Goal: Check status

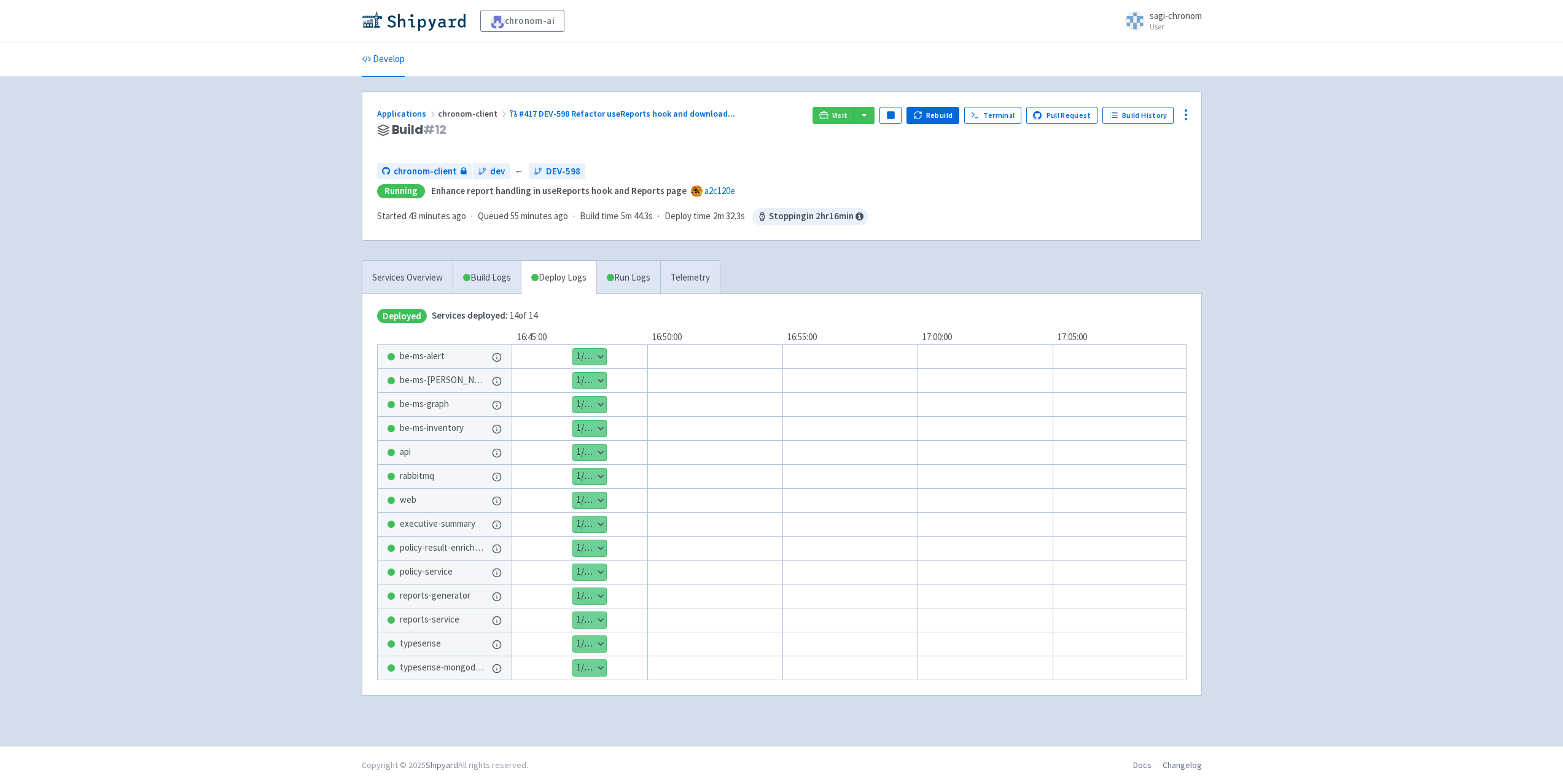
click at [1391, 265] on div "chronom-ai sagi-chronom User Profile Sign out Develop #" at bounding box center [781, 373] width 1563 height 746
click at [867, 118] on button "button" at bounding box center [864, 115] width 21 height 17
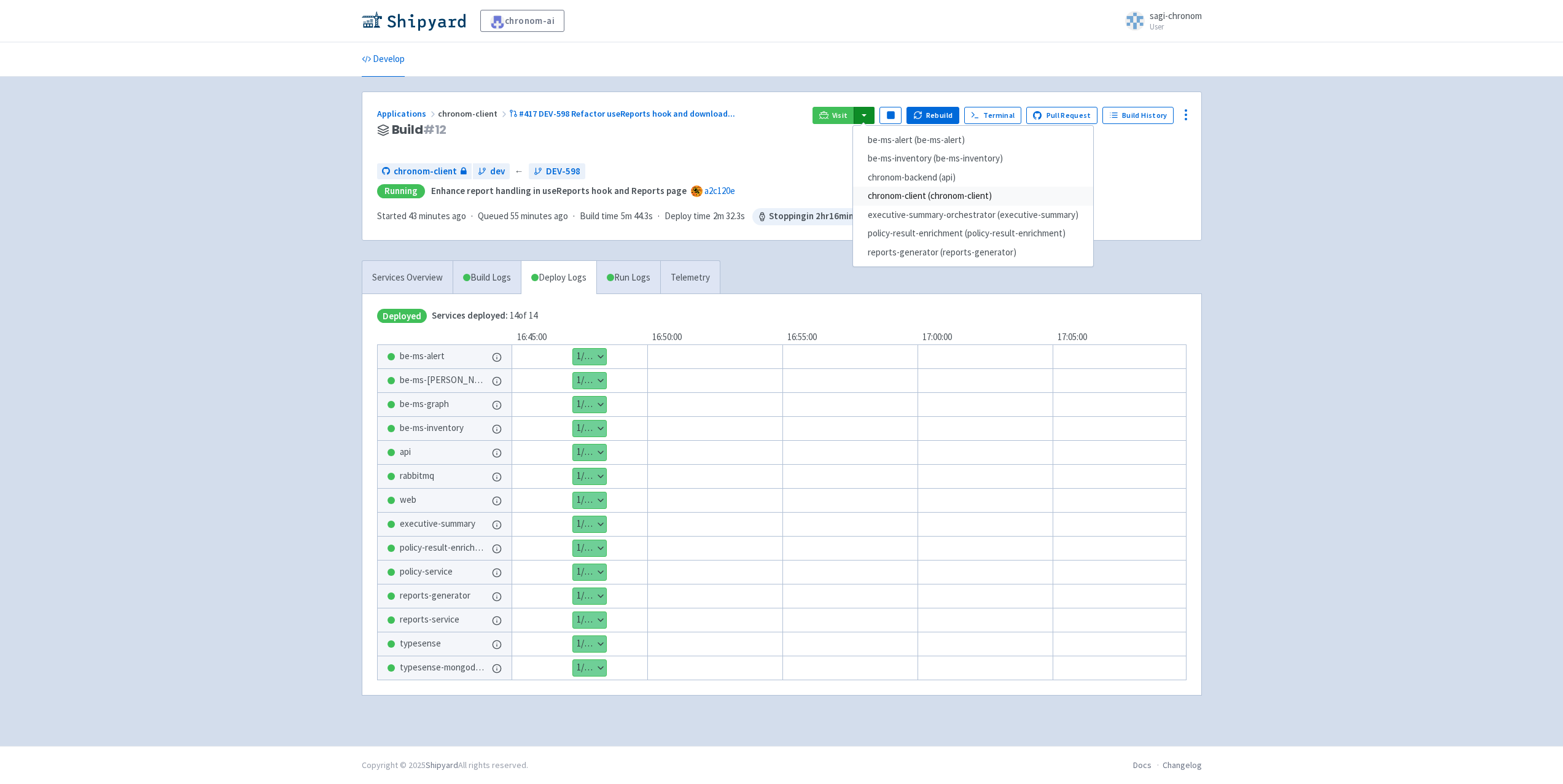
click at [907, 196] on link "chronom-client (chronom-client)" at bounding box center [973, 196] width 240 height 19
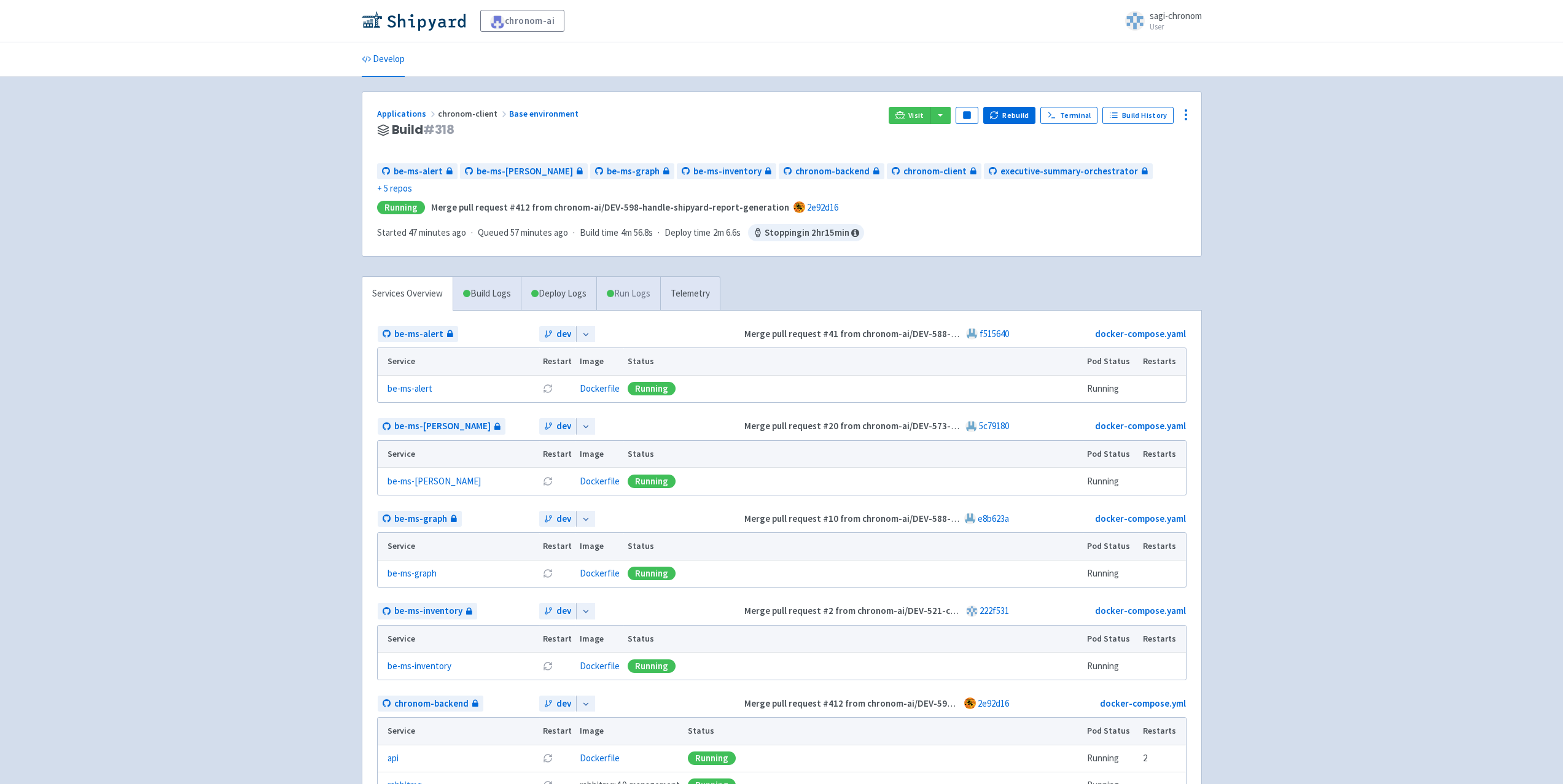
click at [634, 277] on link "Run Logs" at bounding box center [628, 294] width 64 height 33
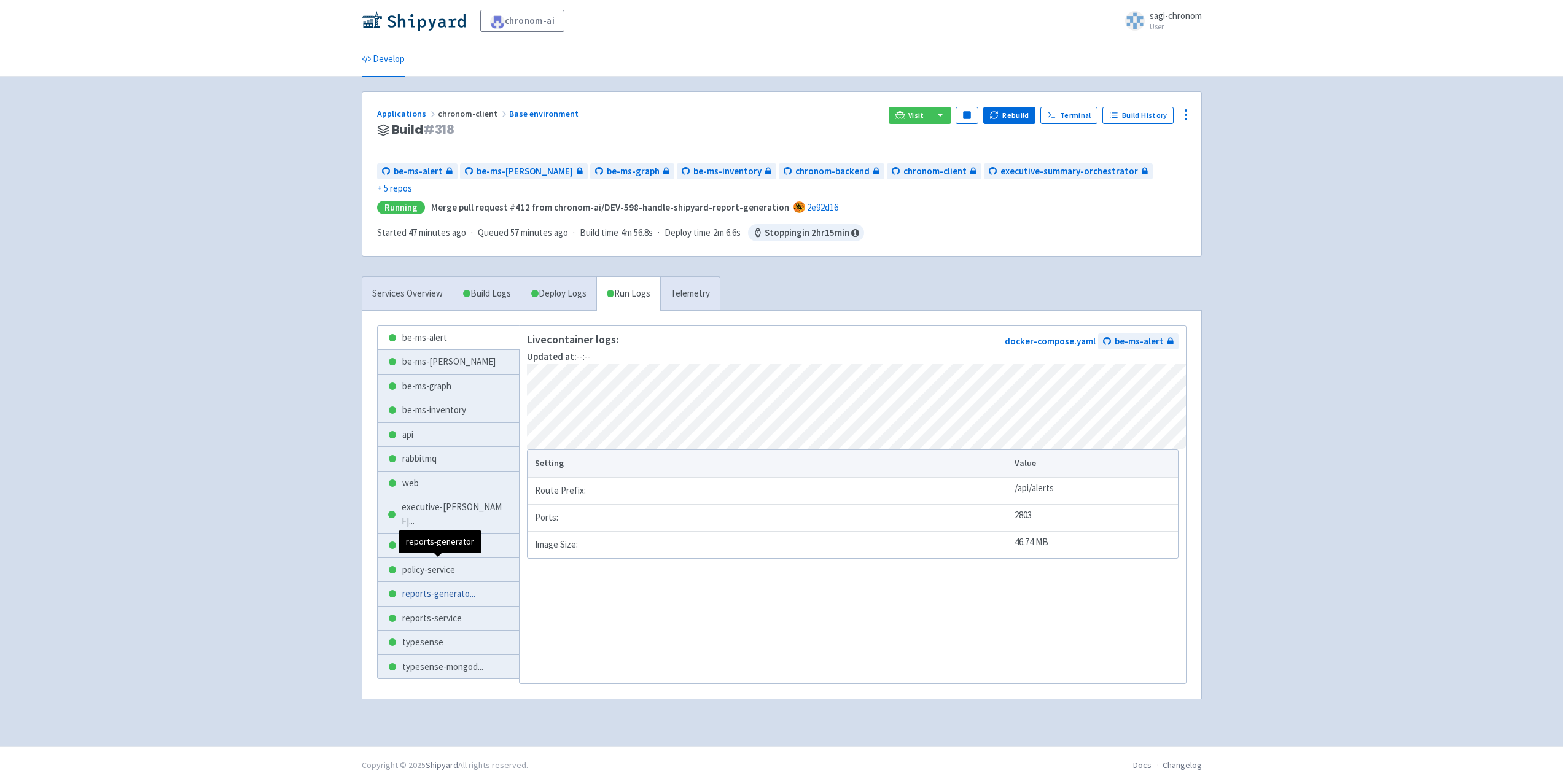
click at [443, 587] on span "reports-generato ..." at bounding box center [439, 594] width 73 height 14
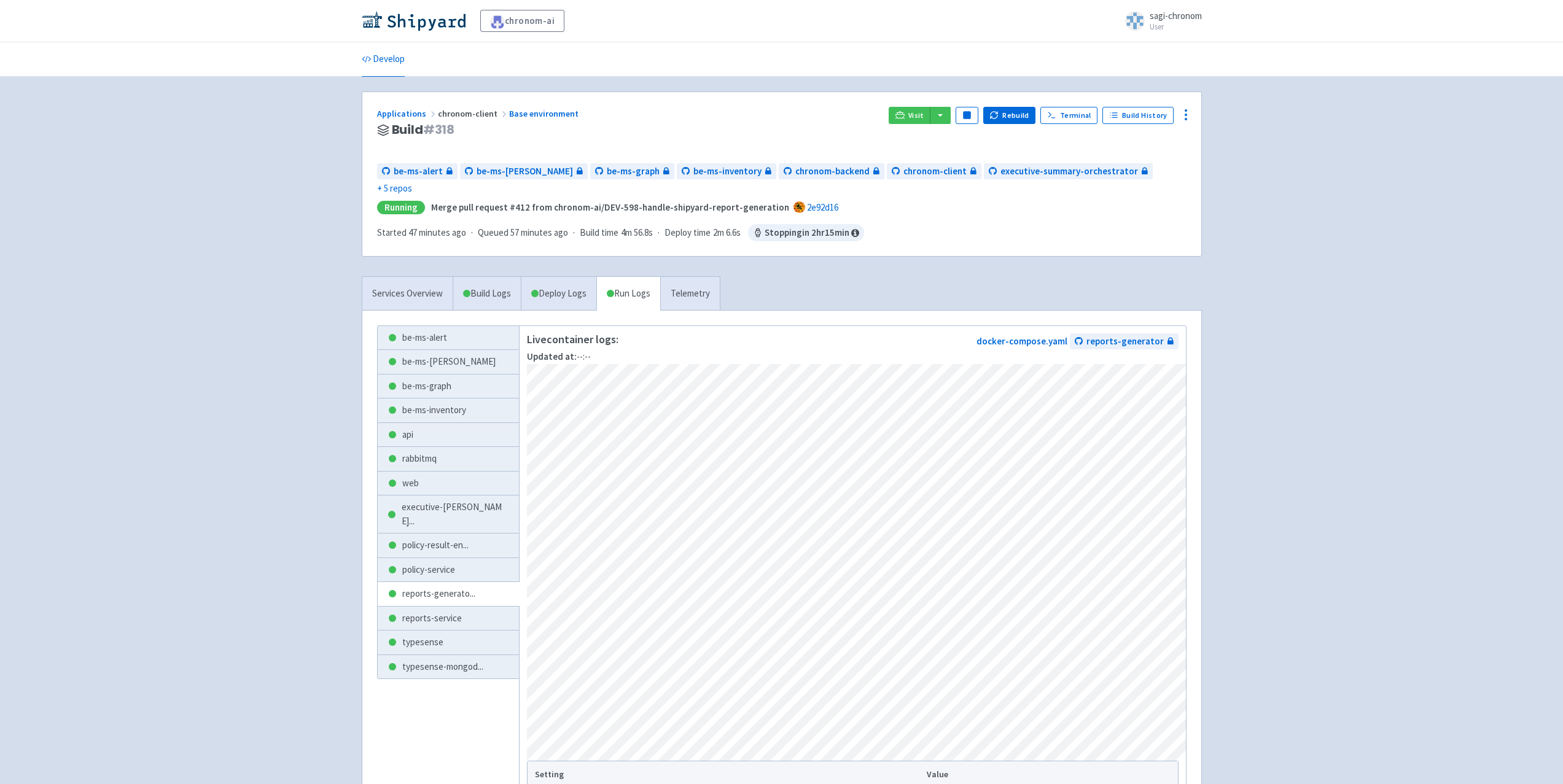
scroll to position [62, 0]
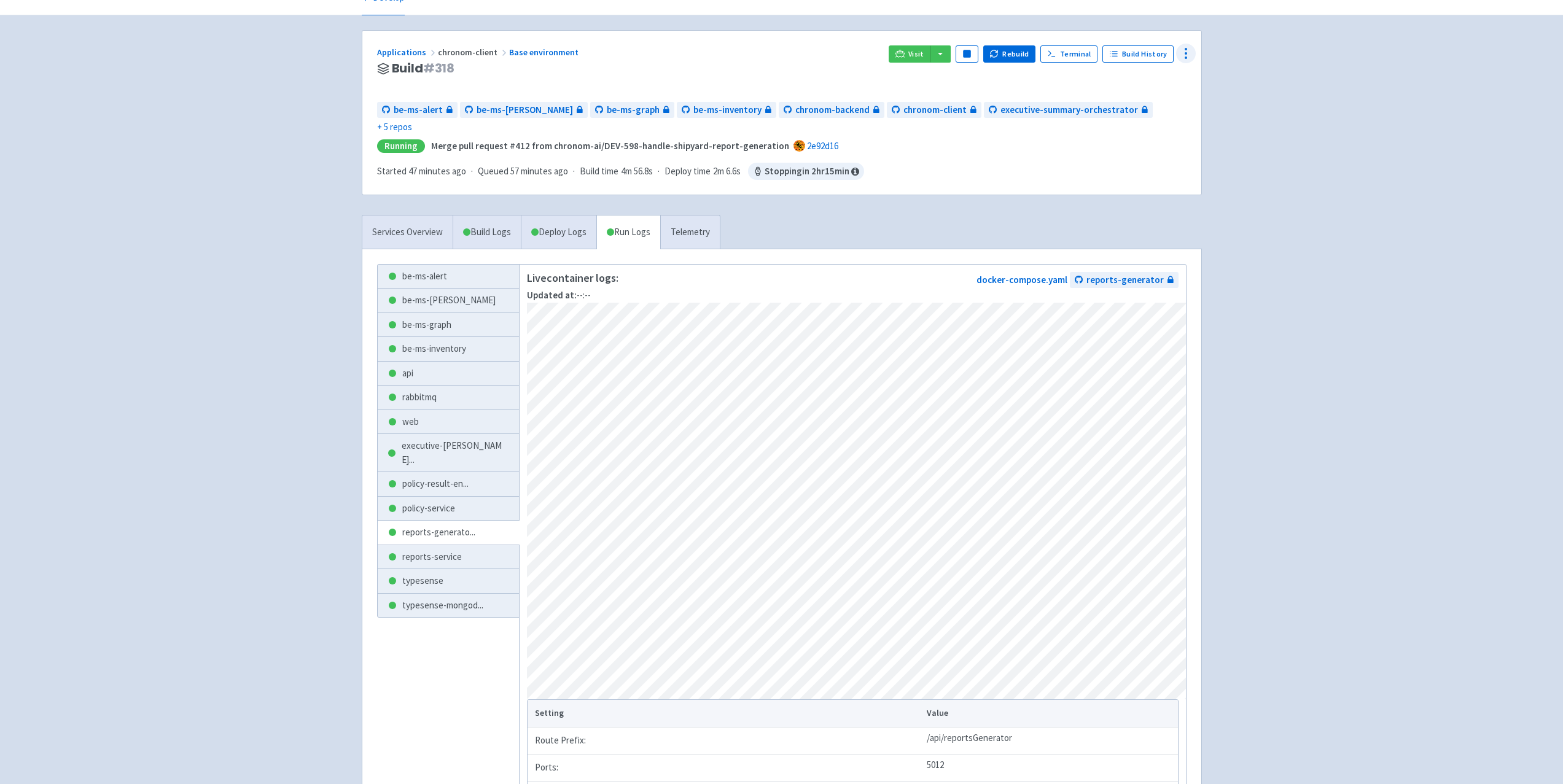
click at [1187, 59] on icon at bounding box center [1186, 54] width 15 height 15
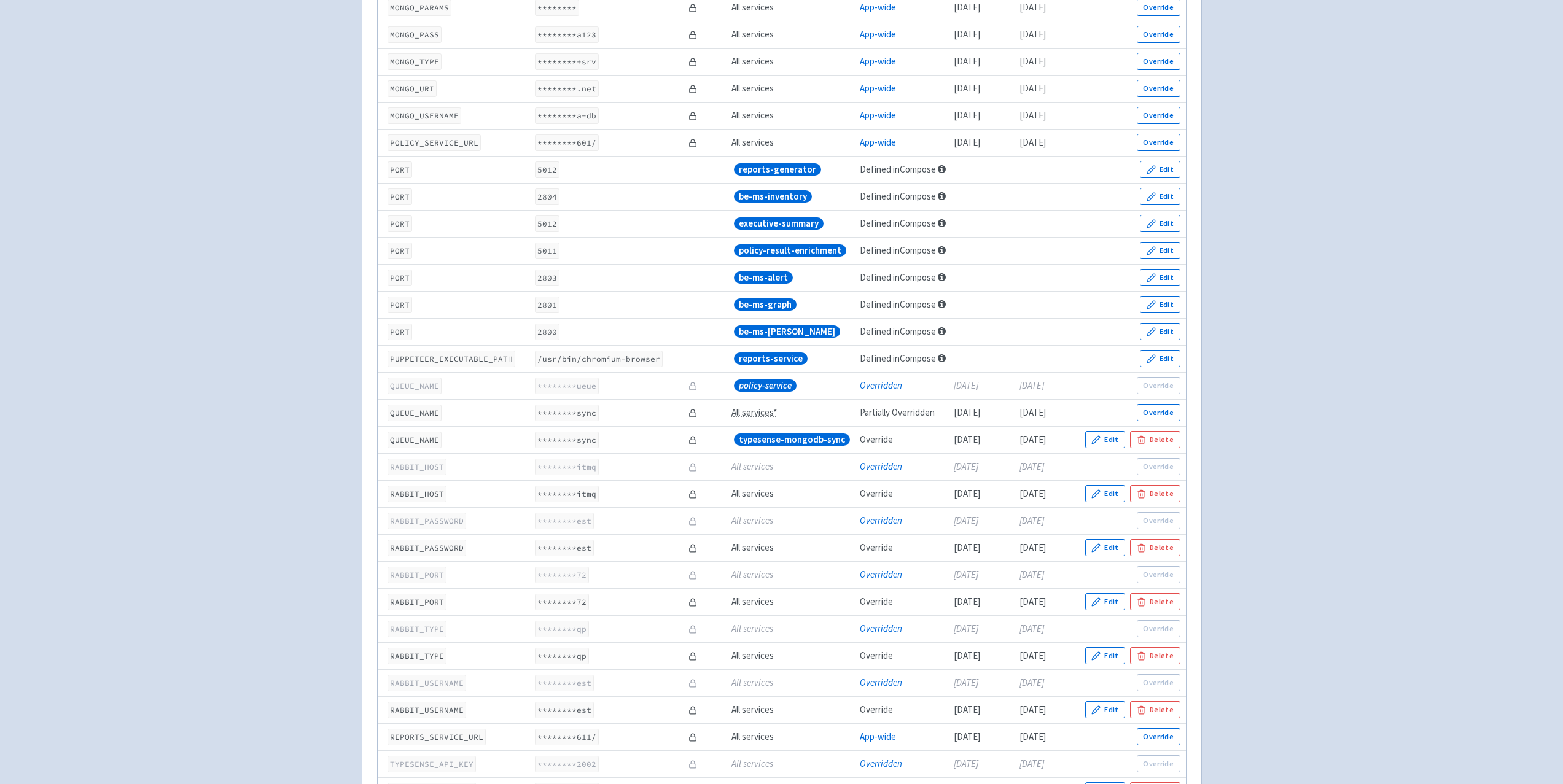
scroll to position [921, 0]
